Goal: Entertainment & Leisure: Consume media (video, audio)

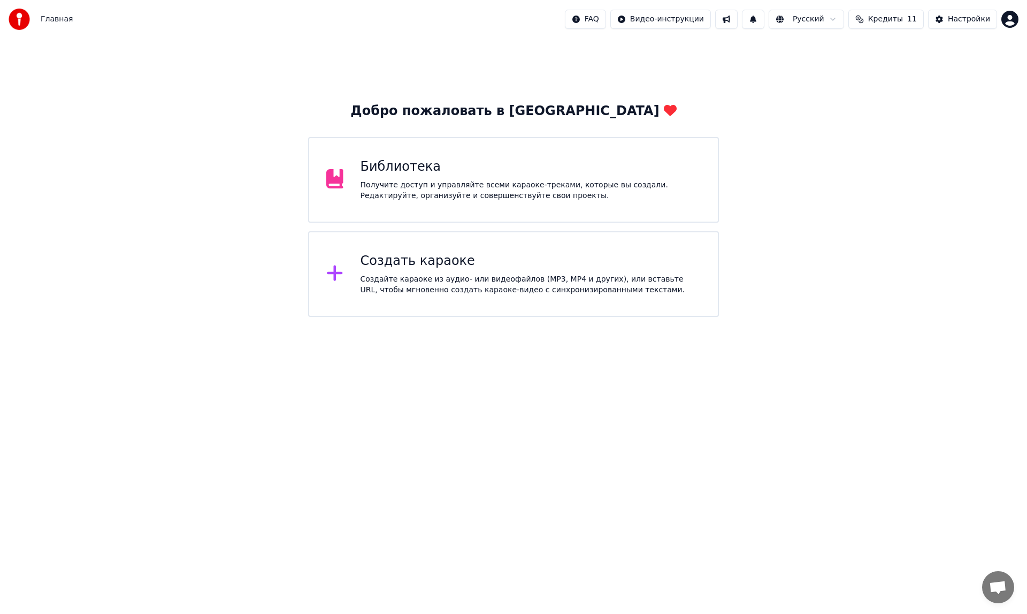
click at [369, 173] on div "Библиотека" at bounding box center [531, 166] width 341 height 17
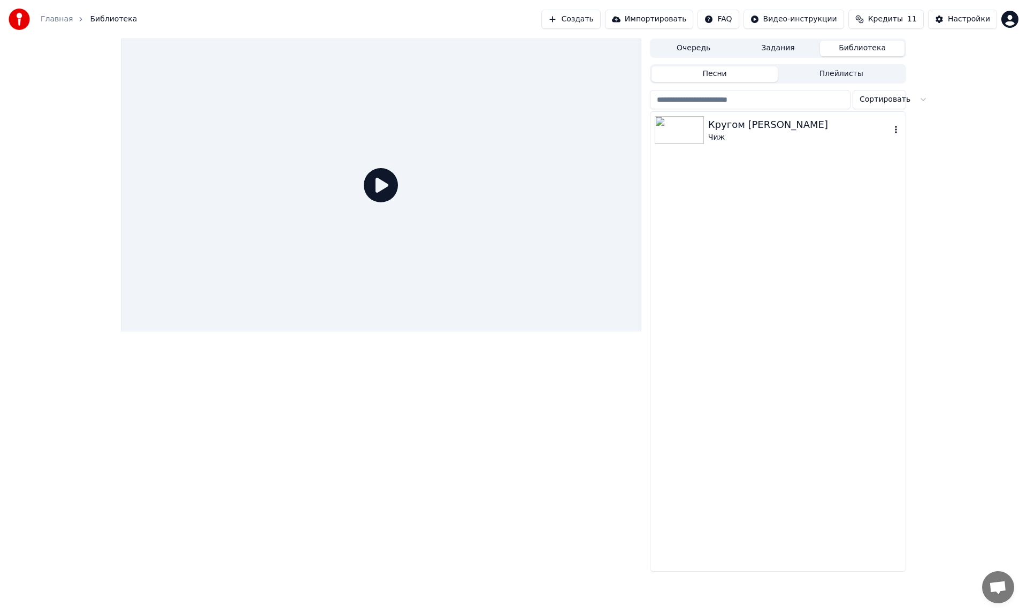
click at [668, 131] on img at bounding box center [679, 130] width 49 height 28
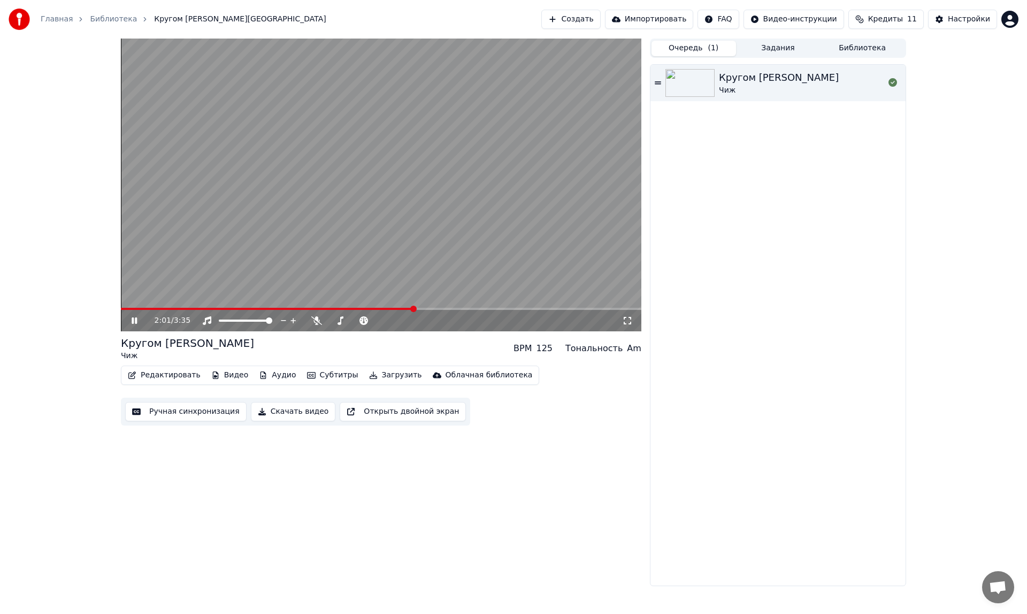
click at [690, 46] on button "Очередь ( 1 )" at bounding box center [694, 49] width 85 height 16
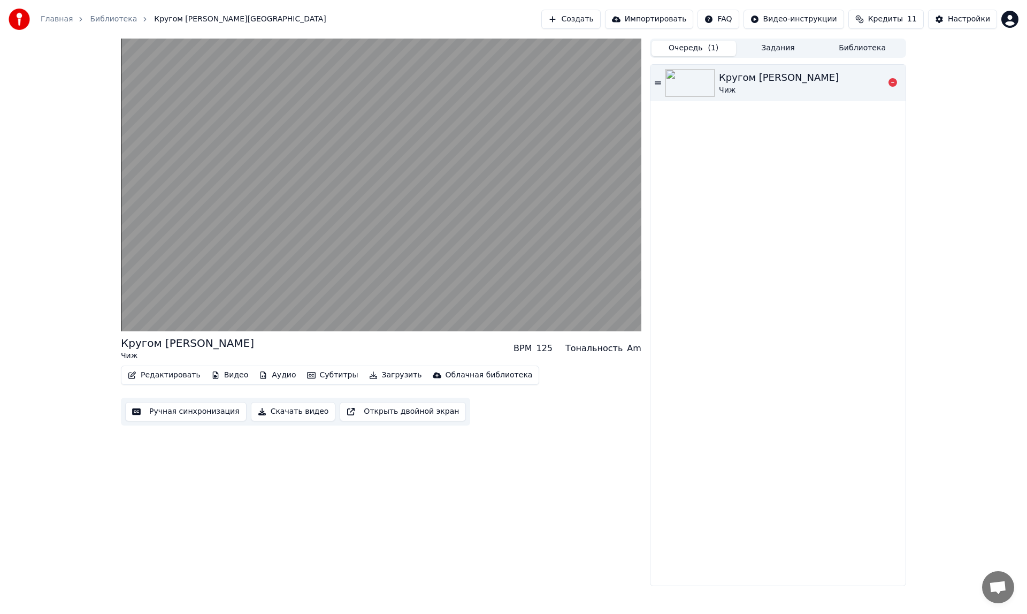
click at [654, 78] on div "Кругом [PERSON_NAME]" at bounding box center [778, 83] width 255 height 36
click at [660, 81] on icon at bounding box center [658, 82] width 6 height 7
